Goal: Information Seeking & Learning: Learn about a topic

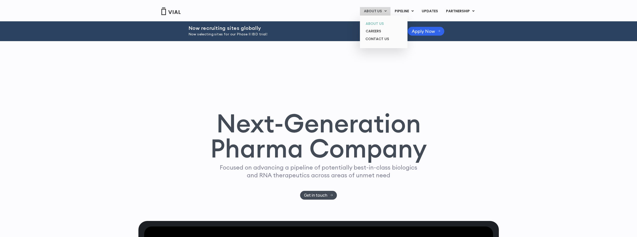
click at [381, 22] on link "ABOUT US" at bounding box center [384, 24] width 44 height 8
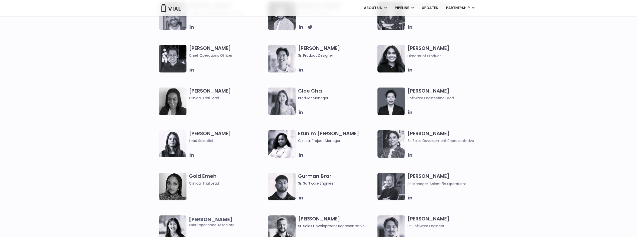
scroll to position [376, 0]
click at [299, 111] on icon at bounding box center [301, 112] width 6 height 6
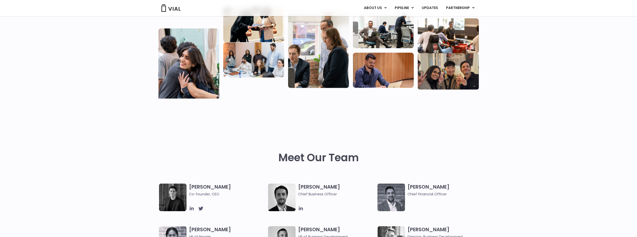
scroll to position [0, 0]
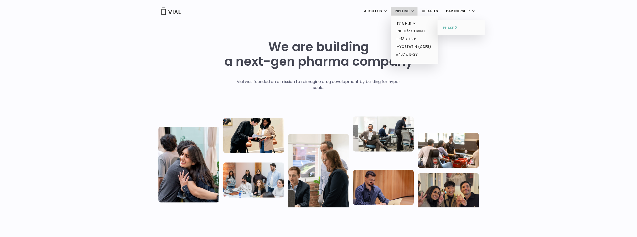
click at [451, 30] on link "PHASE 2" at bounding box center [462, 28] width 44 height 8
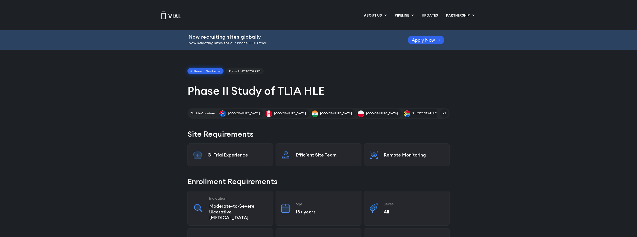
click at [284, 90] on h1 "Phase II Study of TL1A HLE" at bounding box center [319, 90] width 262 height 15
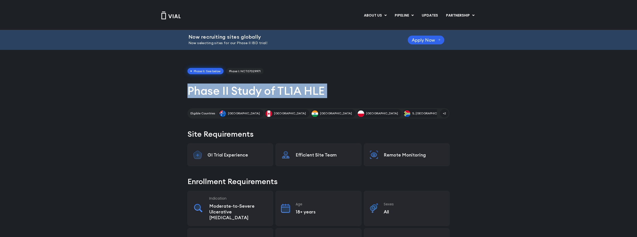
click at [284, 90] on h1 "Phase II Study of TL1A HLE" at bounding box center [319, 90] width 262 height 15
click at [420, 89] on h1 "Phase II Study of TL1A HLE" at bounding box center [319, 90] width 262 height 15
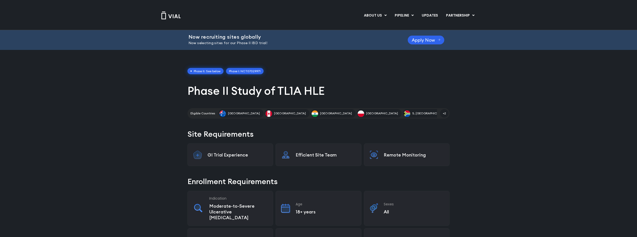
click at [235, 72] on link "Phase I: NCT07029971" at bounding box center [245, 71] width 38 height 7
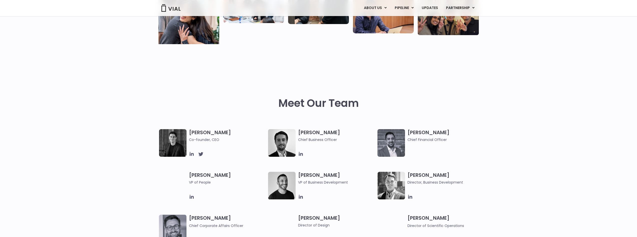
scroll to position [200, 0]
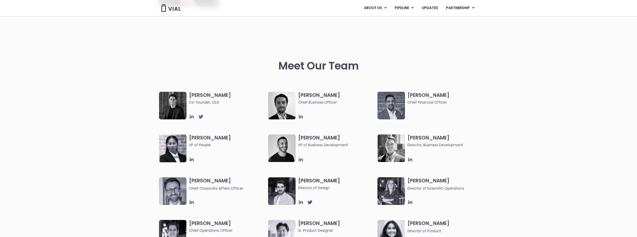
click at [201, 117] on icon at bounding box center [200, 117] width 5 height 4
click at [193, 116] on icon at bounding box center [192, 116] width 4 height 4
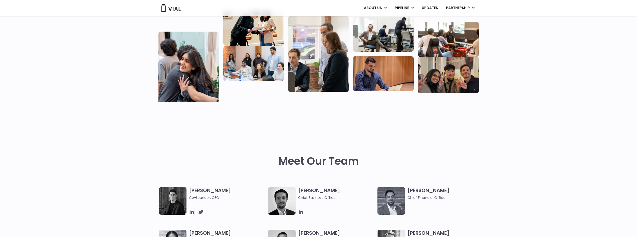
scroll to position [0, 0]
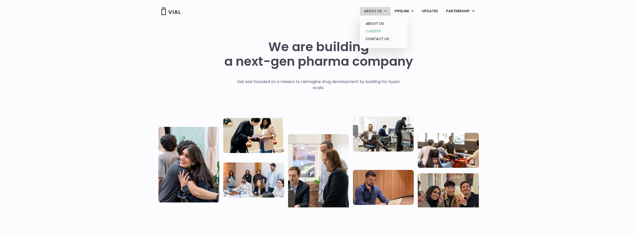
click at [373, 32] on link "CAREERS" at bounding box center [384, 31] width 44 height 8
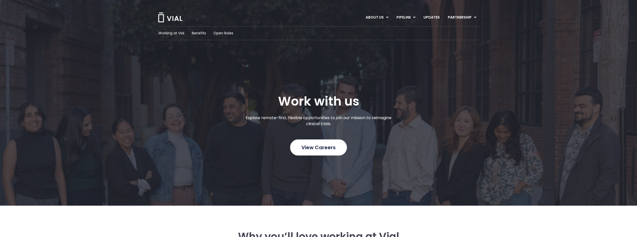
click at [311, 150] on span "View Careers" at bounding box center [319, 147] width 34 height 7
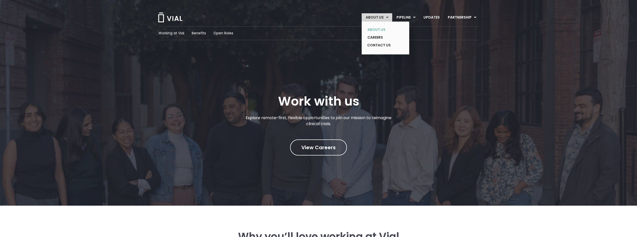
click at [380, 32] on link "ABOUT US" at bounding box center [382, 30] width 37 height 8
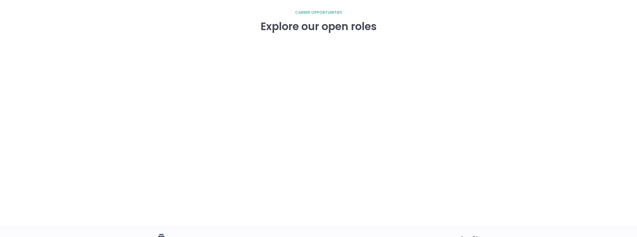
scroll to position [745, 0]
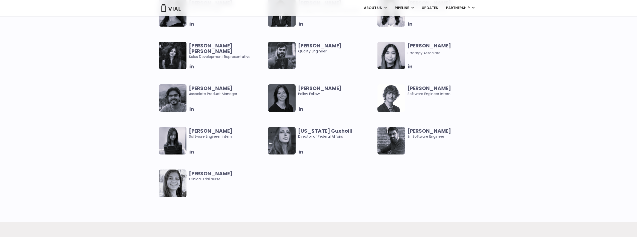
scroll to position [1027, 0]
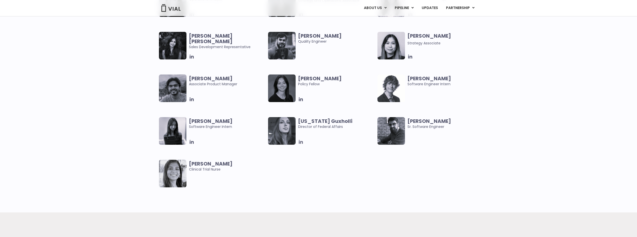
click at [300, 143] on icon at bounding box center [301, 142] width 6 height 6
click at [302, 101] on icon at bounding box center [301, 99] width 6 height 6
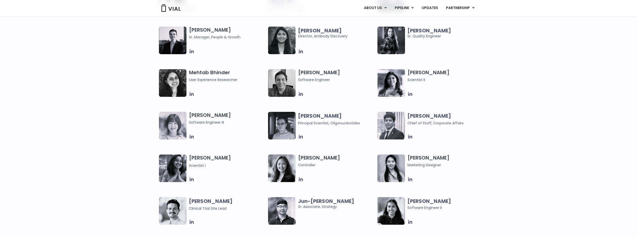
scroll to position [776, 0]
click at [411, 136] on icon at bounding box center [411, 137] width 6 height 6
